Goal: Information Seeking & Learning: Learn about a topic

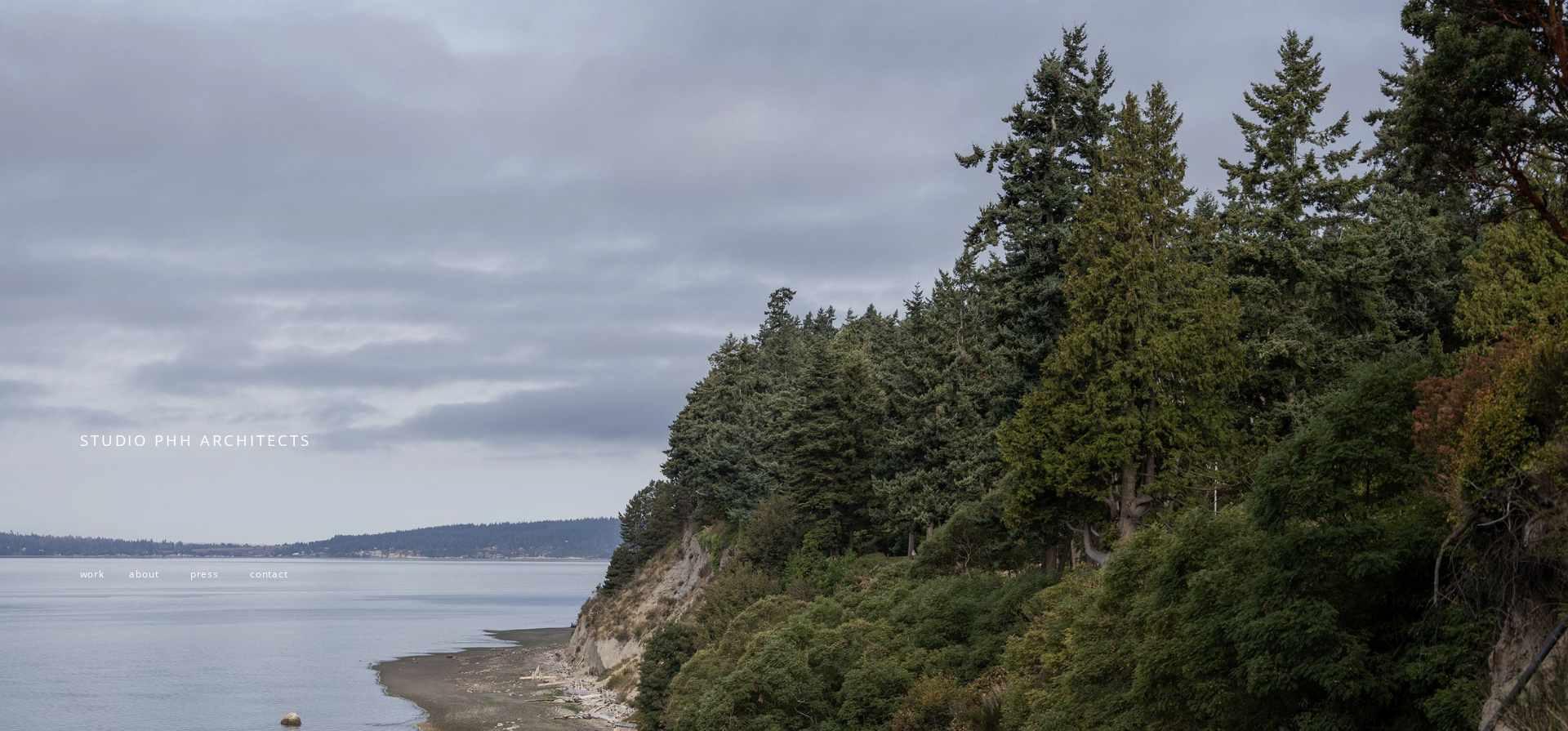
click at [139, 576] on span "about" at bounding box center [144, 574] width 30 height 12
click at [93, 571] on span "work" at bounding box center [92, 574] width 25 height 12
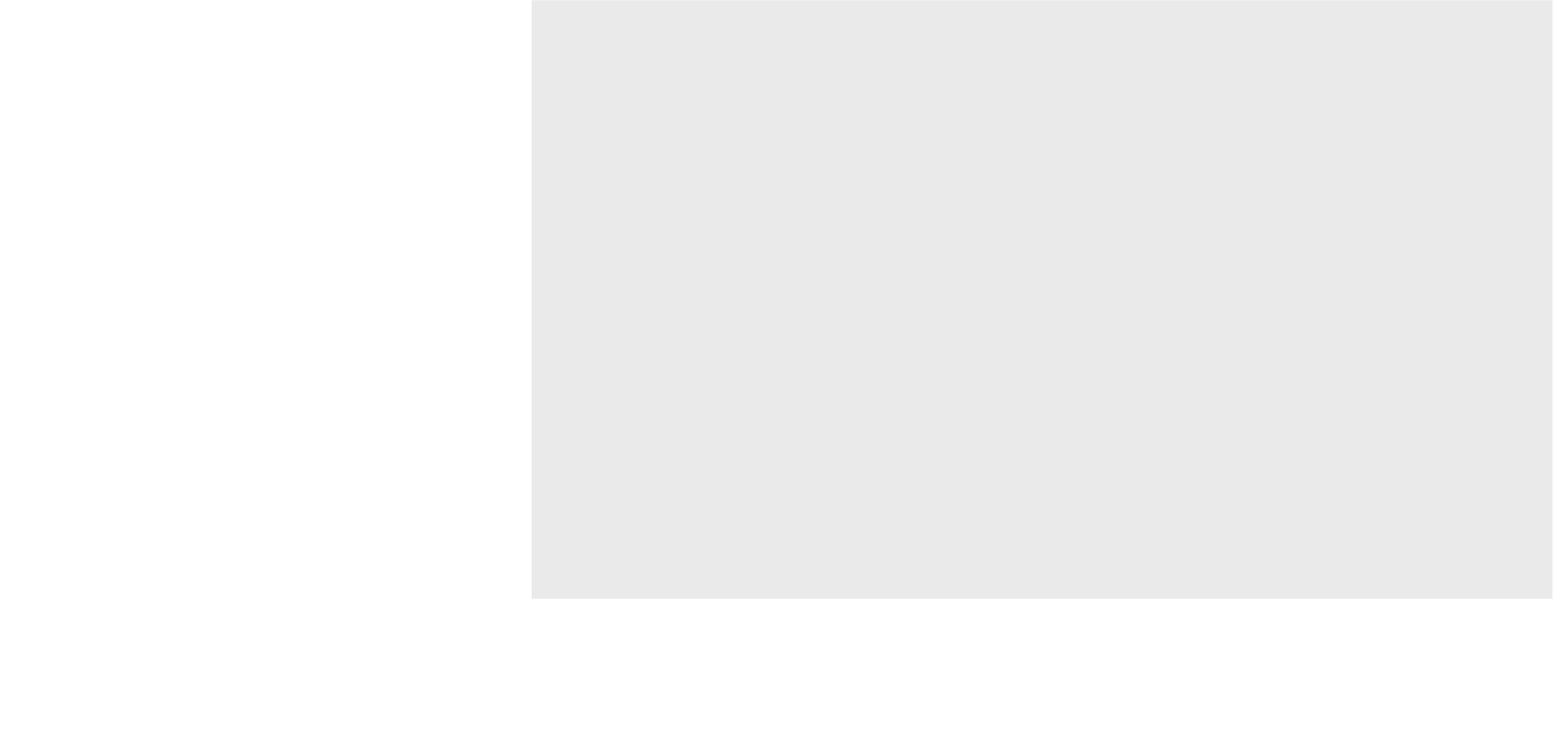
scroll to position [6555, 0]
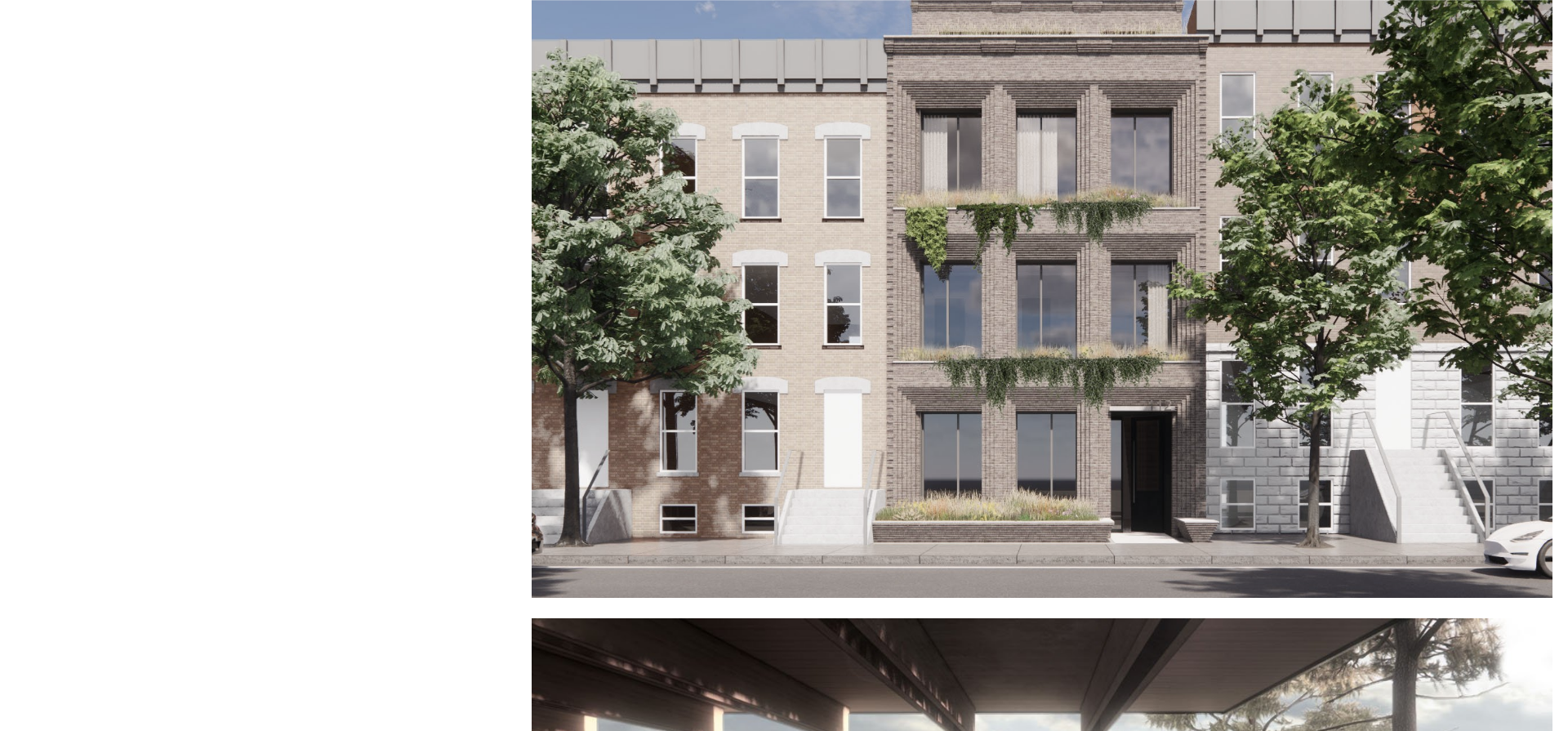
click at [824, 264] on div at bounding box center [1041, 288] width 1021 height 621
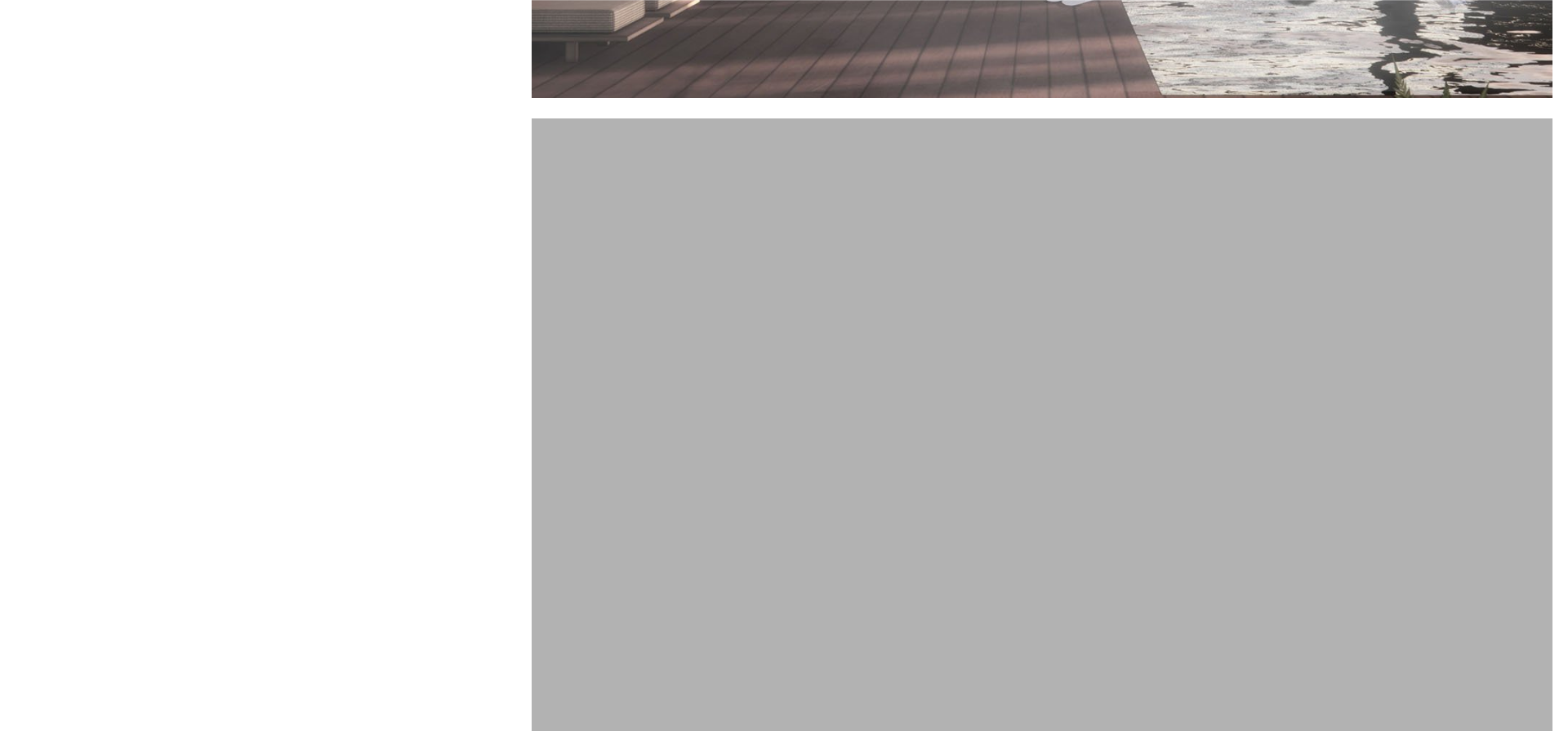
scroll to position [7870, 0]
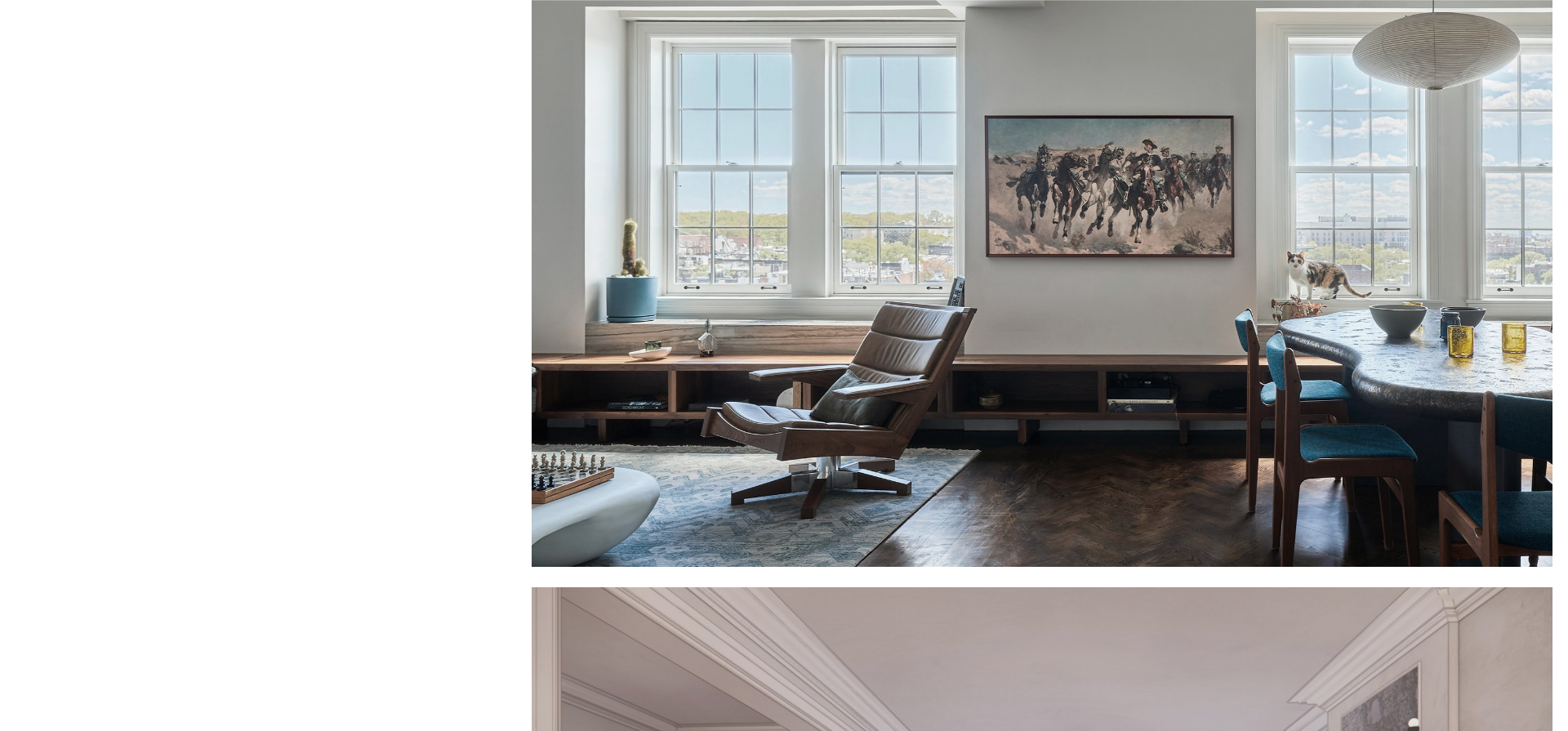
click at [765, 317] on div at bounding box center [1041, 256] width 1021 height 621
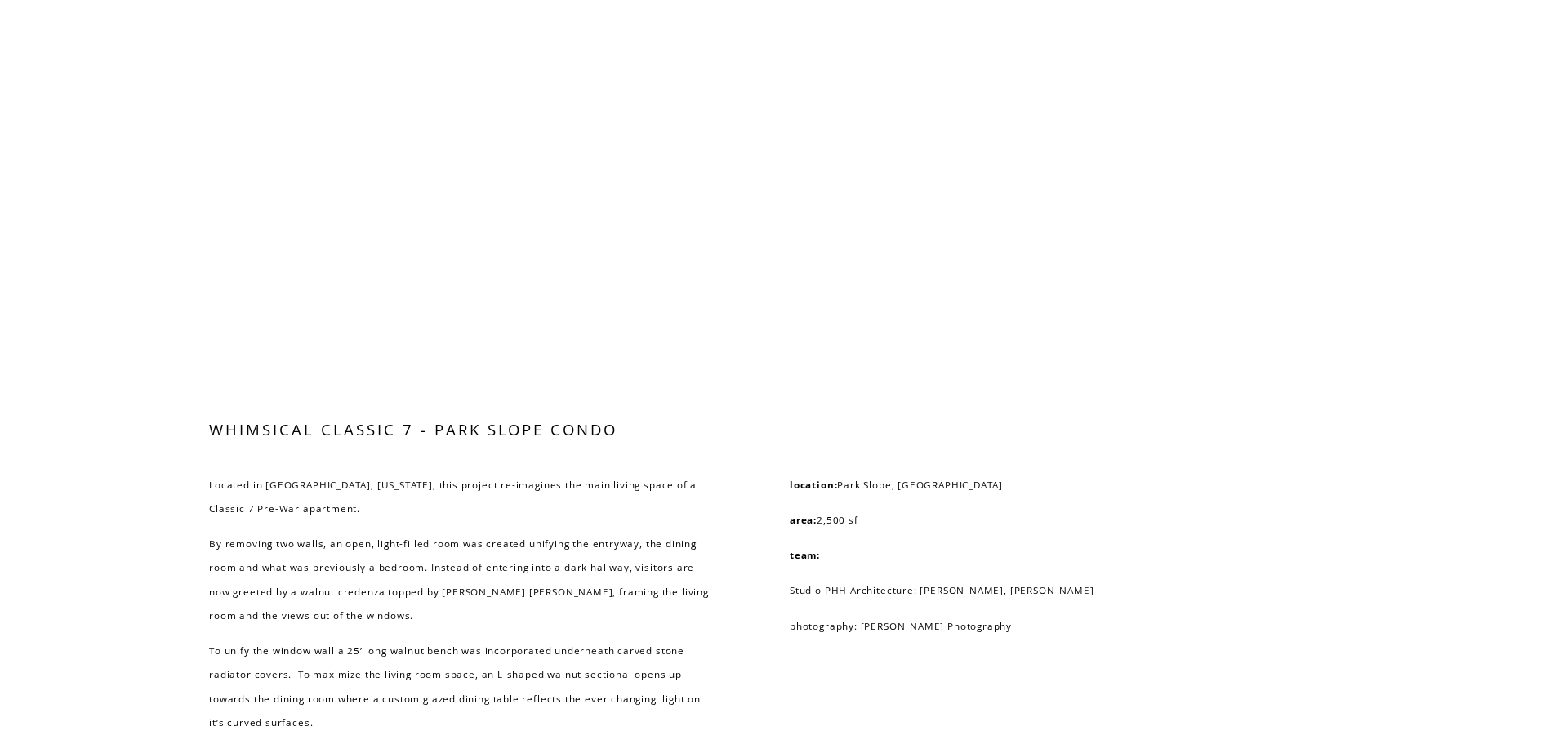
scroll to position [6301, 0]
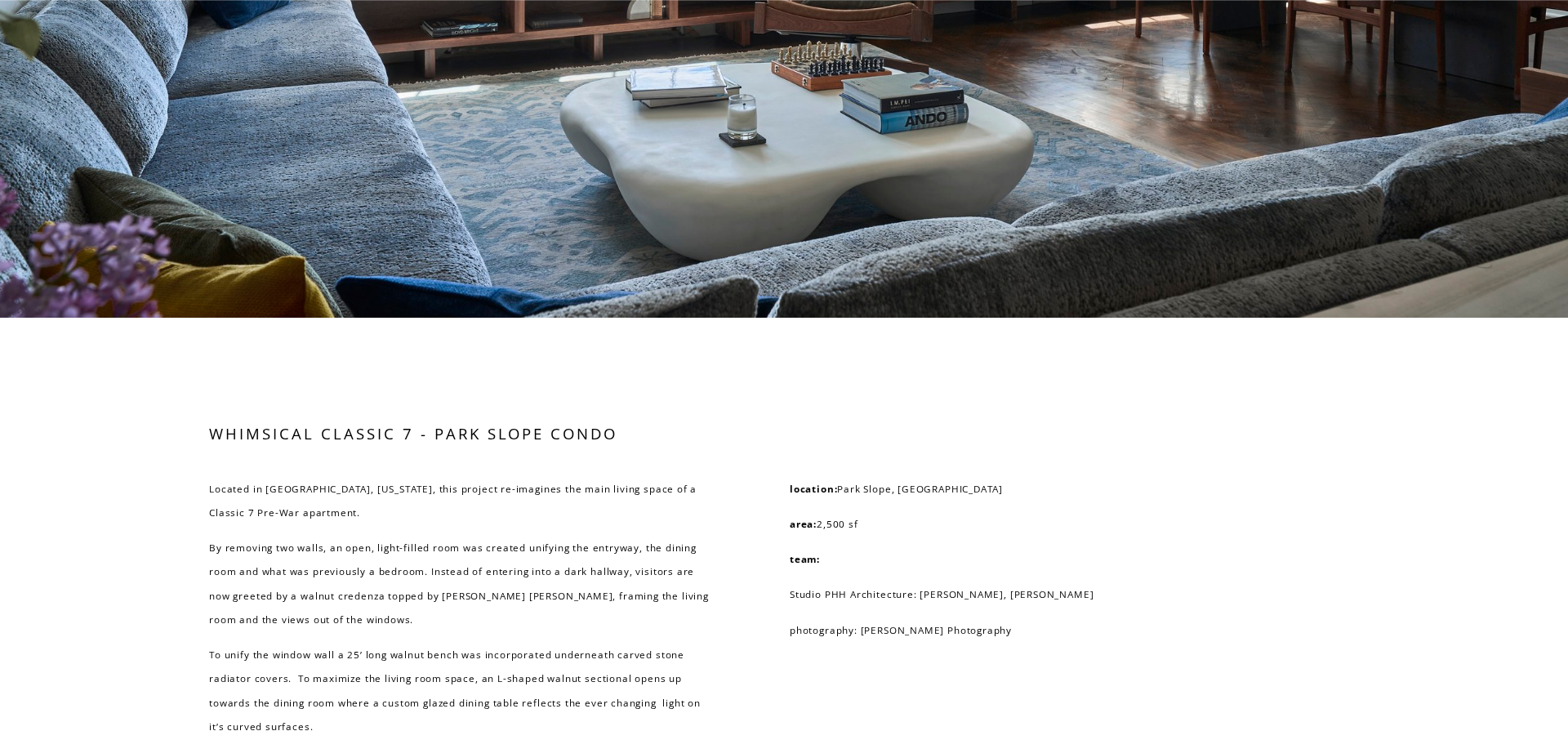
click at [1296, 435] on div "WHIMSICAL CLASSIC 7 - PARK SLOPE CONDO Located in Park Slope, New York, this pr…" at bounding box center [784, 626] width 1568 height 407
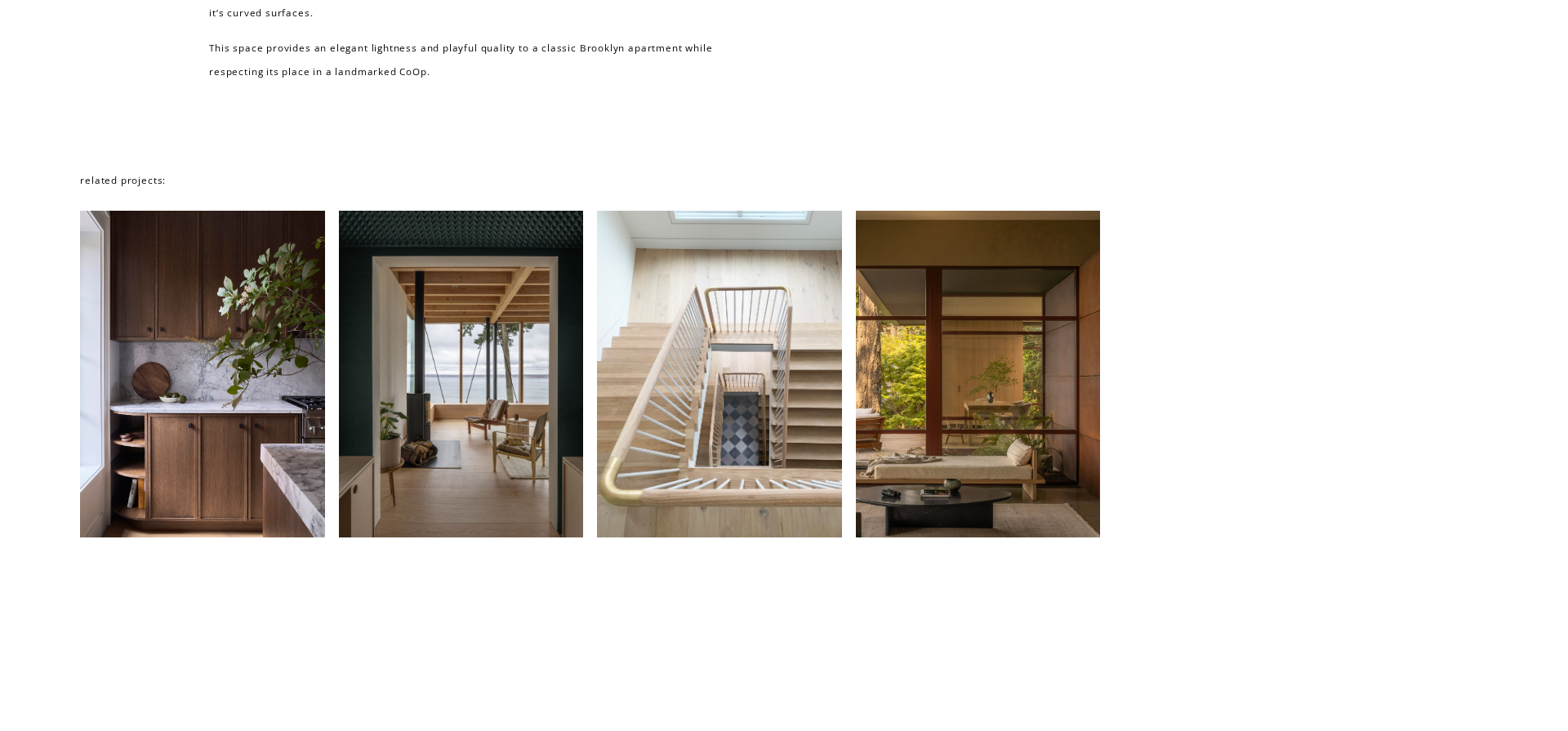
scroll to position [7010, 0]
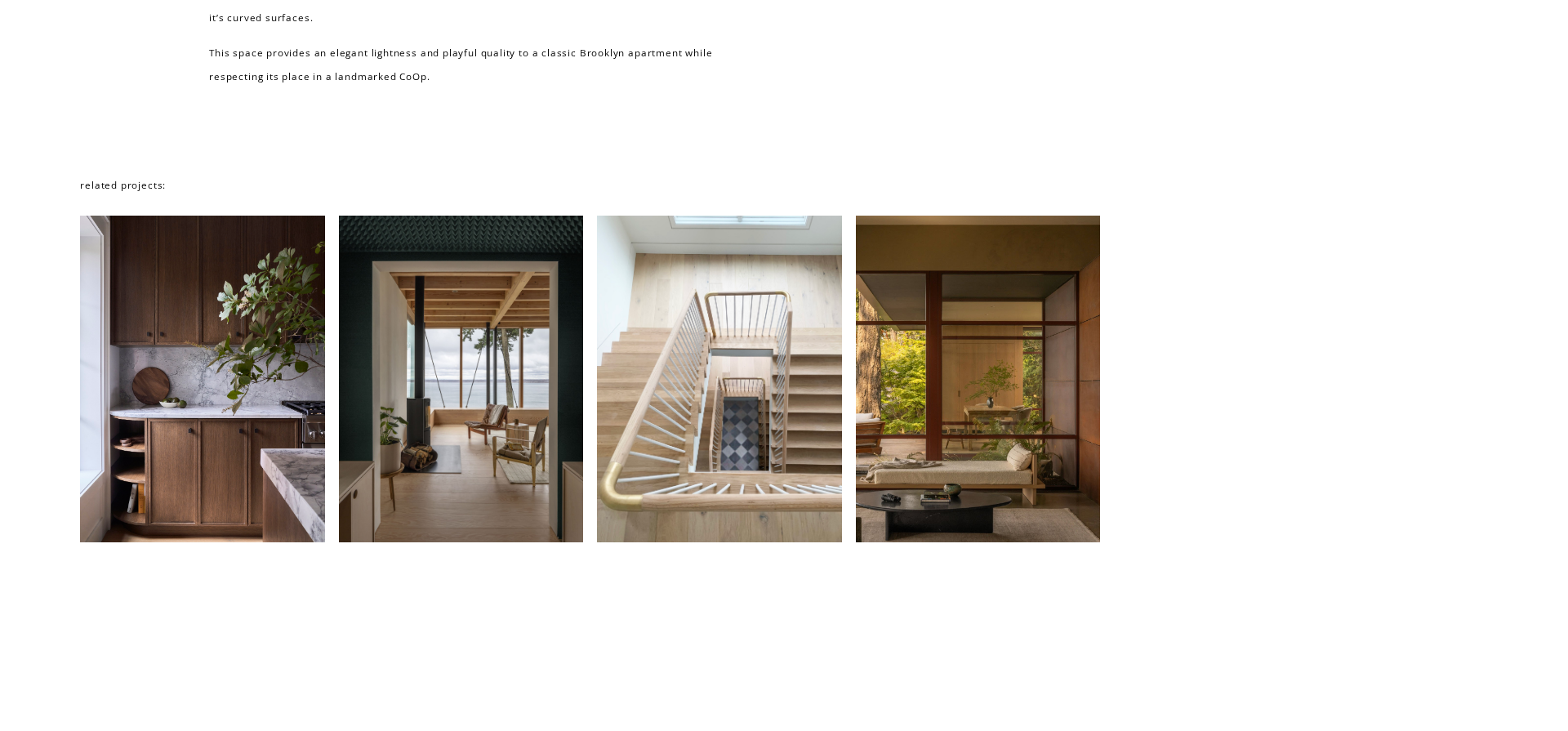
click at [264, 443] on div at bounding box center [202, 380] width 245 height 328
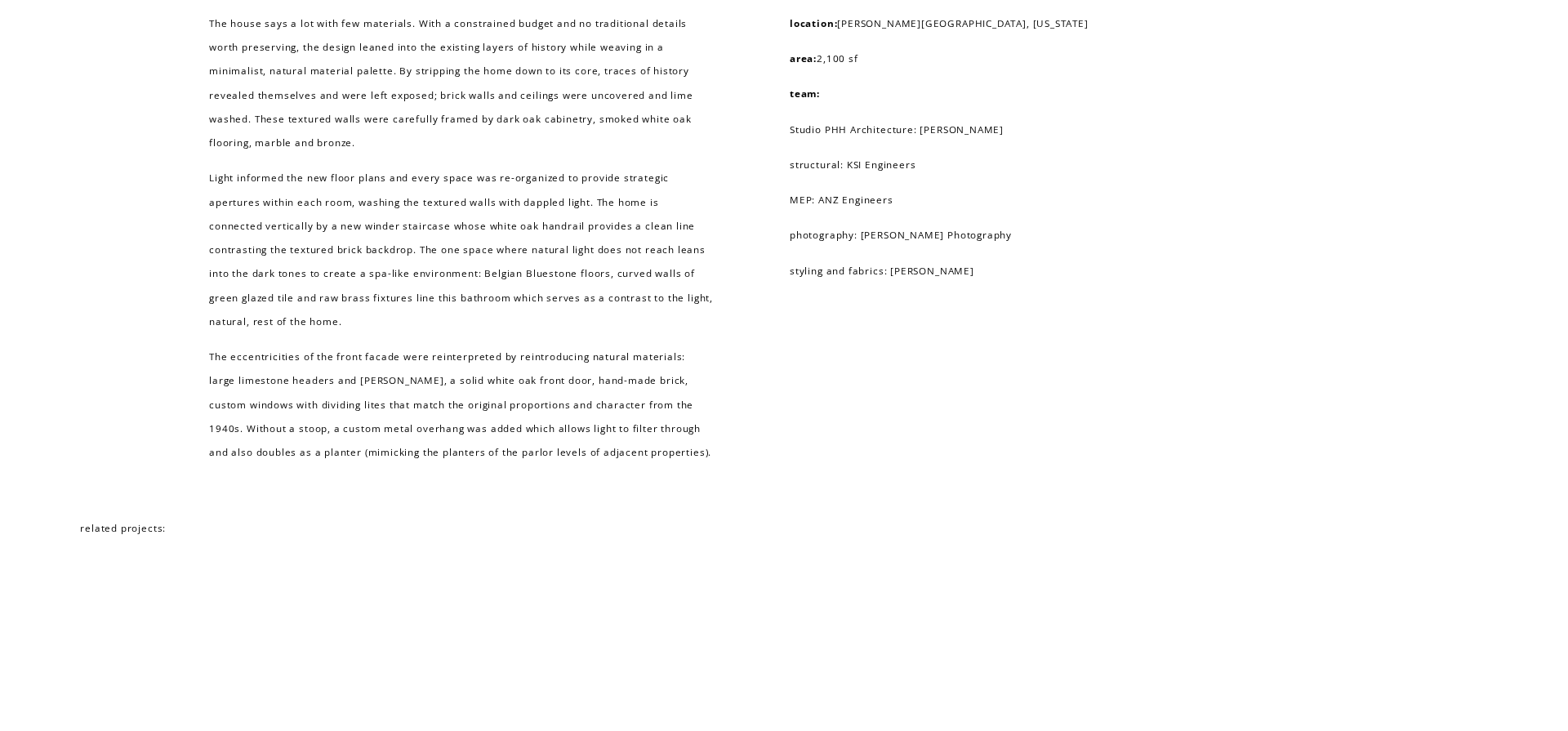
scroll to position [7971, 0]
